Goal: Find specific page/section: Find specific page/section

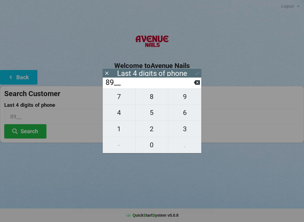
scroll to position [0, 0]
click at [119, 108] on button "4" at bounding box center [119, 113] width 33 height 16
type input "894_"
click at [160, 145] on span "0" at bounding box center [151, 145] width 33 height 12
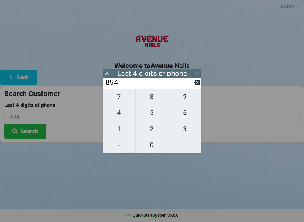
type input "8940"
click at [197, 73] on icon at bounding box center [197, 73] width 6 height 6
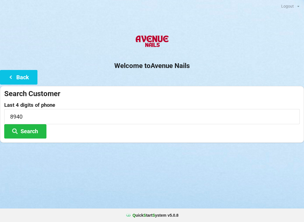
click at [28, 132] on button "Search" at bounding box center [25, 131] width 42 height 14
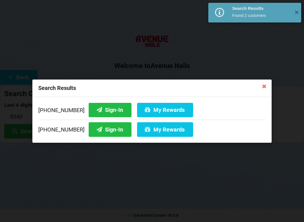
click at [93, 109] on button "Sign-In" at bounding box center [110, 110] width 43 height 14
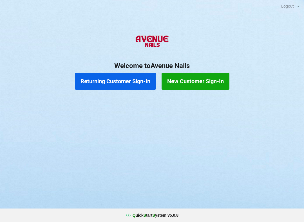
click at [130, 86] on button "Returning Customer Sign-In" at bounding box center [115, 81] width 81 height 17
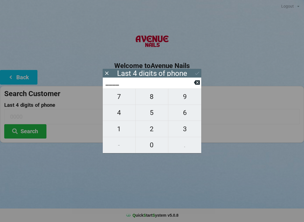
click at [124, 118] on span "4" at bounding box center [119, 113] width 33 height 12
type input "4___"
click at [153, 134] on span "2" at bounding box center [151, 129] width 33 height 12
type input "42__"
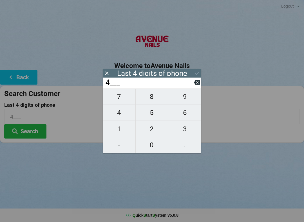
type input "42__"
click at [151, 100] on span "8" at bounding box center [151, 97] width 33 height 12
type input "428_"
click at [197, 85] on icon at bounding box center [197, 82] width 6 height 4
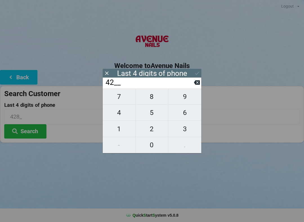
click at [188, 119] on span "6" at bounding box center [184, 113] width 33 height 12
type input "426_"
click at [147, 97] on span "8" at bounding box center [151, 97] width 33 height 12
type input "4268"
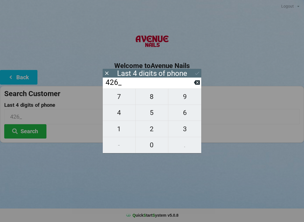
type input "4268"
click at [35, 126] on button "Search" at bounding box center [25, 131] width 42 height 14
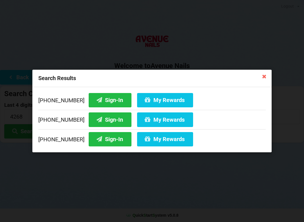
click at [158, 118] on button "My Rewards" at bounding box center [165, 119] width 56 height 14
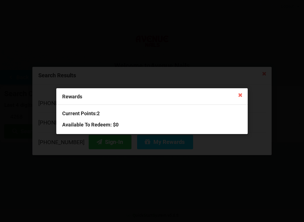
click at [244, 98] on icon at bounding box center [240, 94] width 9 height 9
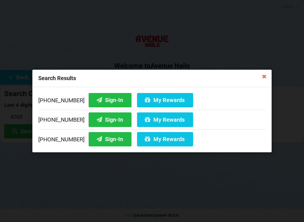
click at [262, 71] on div "Search Results" at bounding box center [151, 78] width 239 height 17
click at [264, 76] on icon at bounding box center [263, 76] width 9 height 9
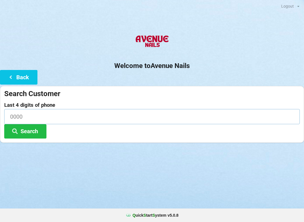
click at [61, 110] on input at bounding box center [151, 116] width 295 height 15
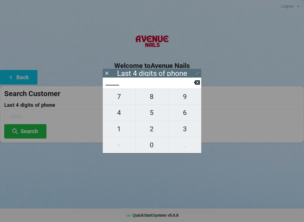
click at [188, 98] on span "9" at bounding box center [184, 97] width 33 height 12
type input "9___"
click at [186, 98] on span "9" at bounding box center [184, 97] width 33 height 12
type input "99__"
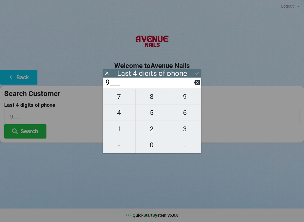
type input "99__"
click at [125, 98] on span "7" at bounding box center [119, 97] width 33 height 12
type input "997_"
click at [122, 114] on span "4" at bounding box center [119, 113] width 33 height 12
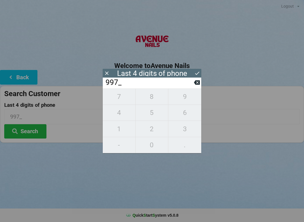
type input "9974"
click at [199, 72] on icon at bounding box center [197, 73] width 4 height 3
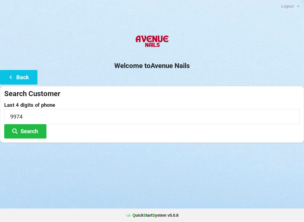
click at [31, 132] on button "Search" at bounding box center [25, 131] width 42 height 14
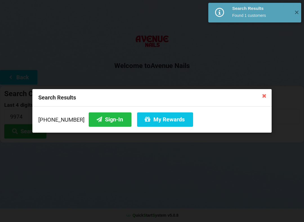
click at [99, 120] on button "Sign-In" at bounding box center [110, 119] width 43 height 14
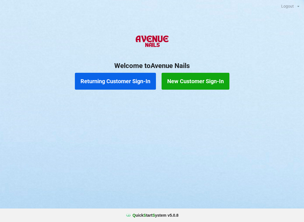
click at [126, 81] on button "Returning Customer Sign-In" at bounding box center [115, 81] width 81 height 17
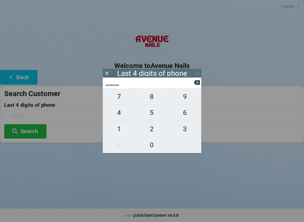
click at [185, 102] on span "9" at bounding box center [184, 97] width 33 height 12
type input "9___"
click at [120, 99] on span "7" at bounding box center [119, 97] width 33 height 12
type input "97__"
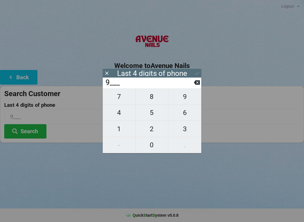
type input "97__"
click at [199, 85] on icon at bounding box center [197, 82] width 6 height 4
click at [192, 86] on input "9___" at bounding box center [149, 82] width 89 height 9
click at [193, 87] on input "9___" at bounding box center [149, 82] width 89 height 9
click at [193, 84] on input "9___" at bounding box center [149, 82] width 89 height 9
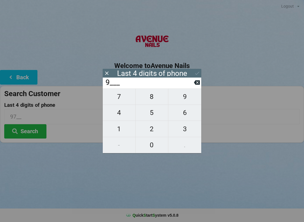
click at [189, 83] on input "9___" at bounding box center [149, 82] width 89 height 9
click at [189, 84] on input "9___" at bounding box center [149, 82] width 89 height 9
click at [191, 87] on input "9___" at bounding box center [149, 82] width 89 height 9
click at [193, 86] on input "9___" at bounding box center [149, 82] width 89 height 9
click at [192, 87] on input "9___" at bounding box center [149, 82] width 89 height 9
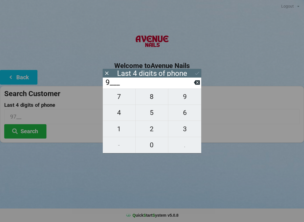
click at [191, 87] on input "9___" at bounding box center [149, 82] width 89 height 9
click at [194, 82] on icon at bounding box center [197, 83] width 6 height 6
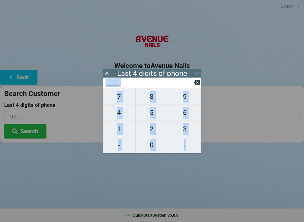
click at [192, 79] on input "____" at bounding box center [149, 82] width 89 height 9
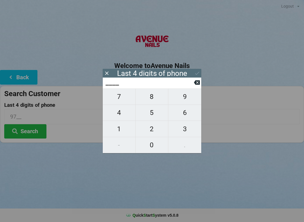
click at [157, 96] on span "8" at bounding box center [151, 97] width 33 height 12
type input "8___"
click at [186, 111] on span "6" at bounding box center [184, 113] width 33 height 12
type input "86__"
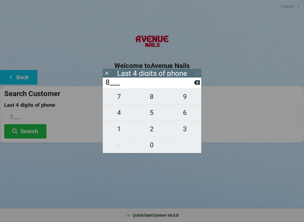
type input "86__"
click at [155, 98] on span "8" at bounding box center [151, 97] width 33 height 12
type input "868_"
click at [188, 112] on span "6" at bounding box center [184, 113] width 33 height 12
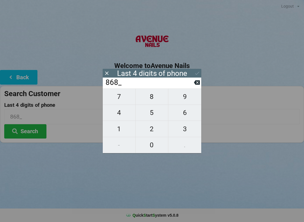
type input "8686"
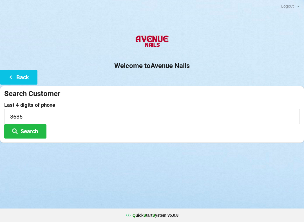
click at [117, 181] on div "Logout Logout Sign-In Welcome to Avenue Nails Back Search Customer Last 4 digit…" at bounding box center [152, 111] width 304 height 222
click at [35, 133] on button "Search" at bounding box center [25, 131] width 42 height 14
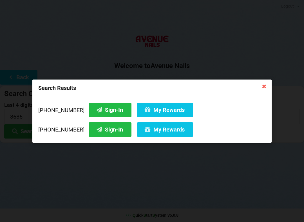
click at [259, 87] on icon at bounding box center [263, 86] width 9 height 9
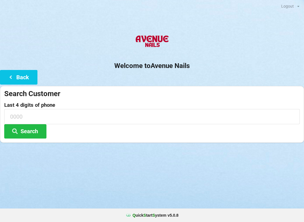
click at [23, 81] on button "Back" at bounding box center [18, 77] width 37 height 14
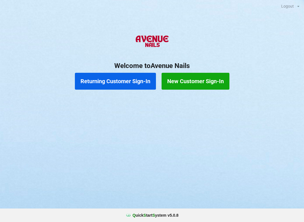
click at [210, 78] on button "New Customer Sign-In" at bounding box center [195, 81] width 68 height 17
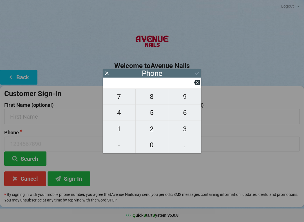
click at [187, 98] on span "9" at bounding box center [184, 97] width 33 height 12
type input "9"
click at [125, 130] on span "1" at bounding box center [119, 129] width 33 height 12
type input "91"
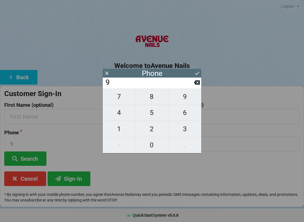
type input "91"
click at [123, 101] on span "7" at bounding box center [119, 97] width 33 height 12
type input "917"
click at [152, 133] on span "2" at bounding box center [151, 129] width 33 height 12
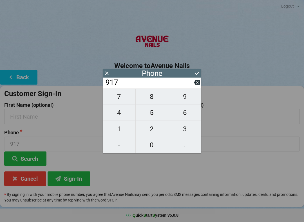
type input "9172"
click at [154, 113] on span "5" at bounding box center [151, 113] width 33 height 12
type input "91725"
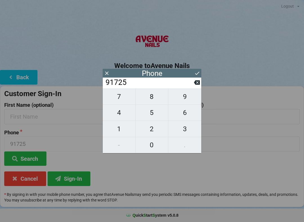
click at [126, 128] on span "1" at bounding box center [119, 129] width 33 height 12
type input "917251"
click at [154, 99] on span "8" at bounding box center [151, 97] width 33 height 12
type input "9172518"
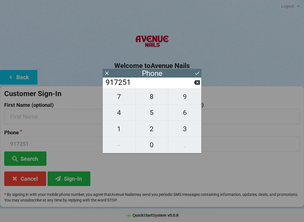
type input "9172518"
click at [184, 116] on span "6" at bounding box center [184, 113] width 33 height 12
type input "91725186"
click at [148, 101] on span "8" at bounding box center [151, 97] width 33 height 12
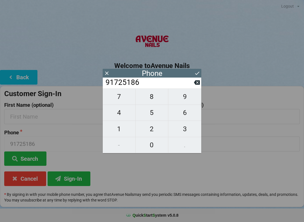
type input "917251868"
click at [182, 117] on span "6" at bounding box center [184, 113] width 33 height 12
type input "9172518686"
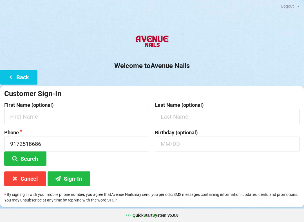
click at [39, 159] on button "Search" at bounding box center [25, 158] width 42 height 14
click at [78, 176] on button "Sign-In" at bounding box center [69, 178] width 43 height 14
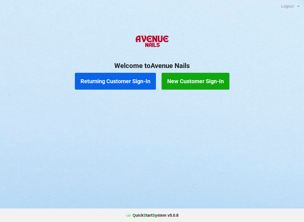
click at [124, 73] on button "Returning Customer Sign-In" at bounding box center [115, 81] width 81 height 17
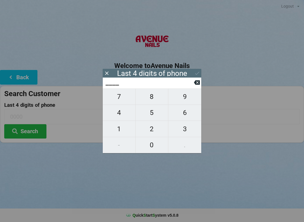
click at [149, 108] on button "5" at bounding box center [151, 113] width 33 height 16
type input "5___"
click at [150, 109] on span "5" at bounding box center [151, 113] width 33 height 12
type input "55__"
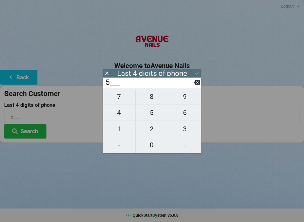
type input "55__"
click at [153, 130] on span "2" at bounding box center [151, 129] width 33 height 12
type input "552_"
click at [117, 126] on span "1" at bounding box center [119, 129] width 33 height 12
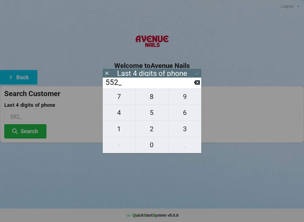
type input "5521"
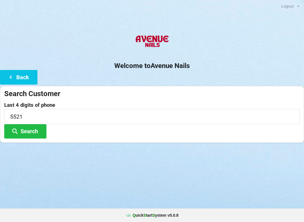
click at [34, 132] on button "Search" at bounding box center [25, 131] width 42 height 14
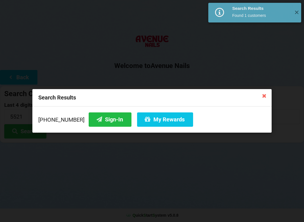
click at [103, 117] on button "Sign-In" at bounding box center [110, 119] width 43 height 14
